Goal: Complete application form

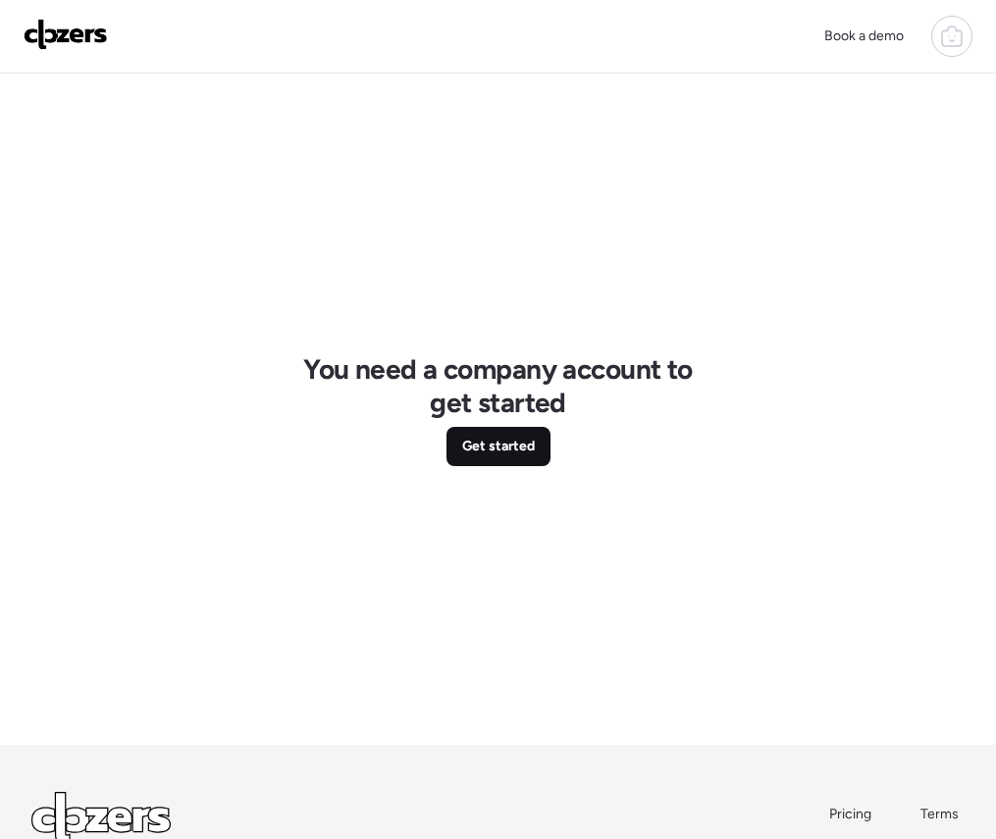
click at [493, 434] on div "Get started" at bounding box center [498, 446] width 104 height 39
